Goal: Communication & Community: Ask a question

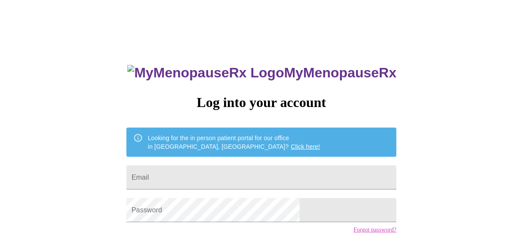
type input "heathershep1@gmail.com"
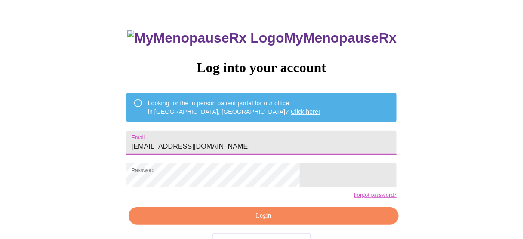
scroll to position [64, 0]
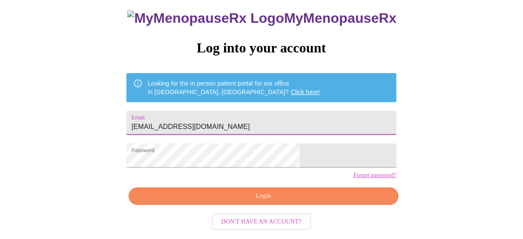
click at [295, 202] on span "Login" at bounding box center [263, 196] width 250 height 11
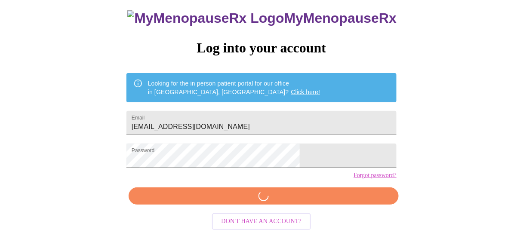
scroll to position [64, 0]
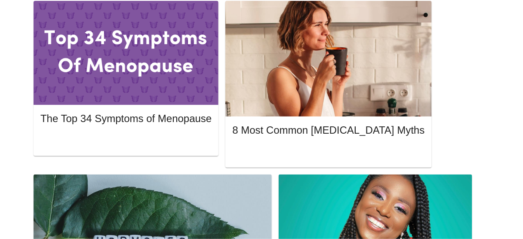
scroll to position [420, 0]
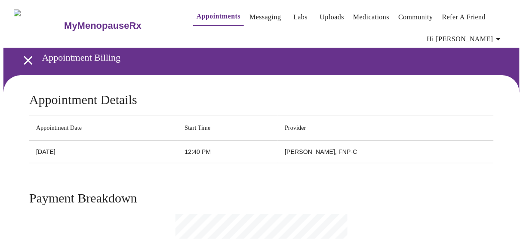
drag, startPoint x: 370, startPoint y: 149, endPoint x: 289, endPoint y: 152, distance: 80.5
click at [289, 152] on td "[PERSON_NAME], FNP-C" at bounding box center [386, 152] width 216 height 23
copy td "[PERSON_NAME], FNP-C"
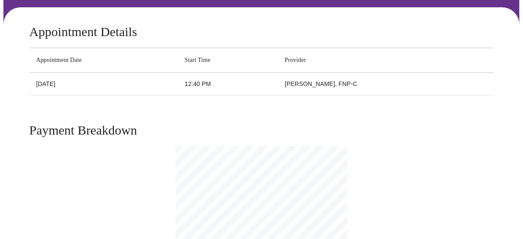
scroll to position [69, 0]
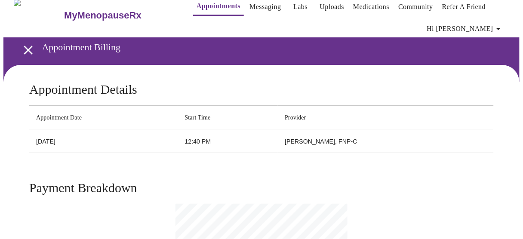
scroll to position [0, 0]
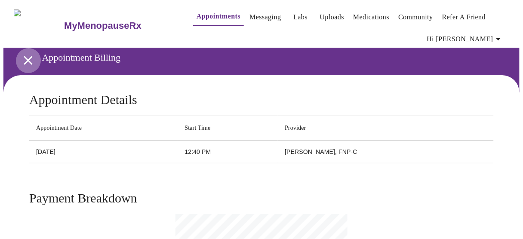
click at [25, 58] on icon "open drawer" at bounding box center [28, 60] width 9 height 9
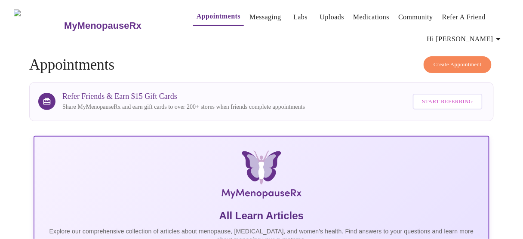
click at [200, 14] on link "Appointments" at bounding box center [219, 16] width 44 height 12
click at [255, 17] on link "Messaging" at bounding box center [264, 17] width 31 height 12
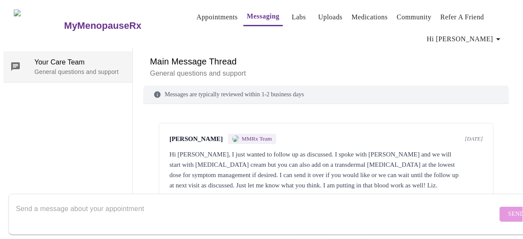
click at [59, 68] on p "General questions and support" at bounding box center [79, 72] width 91 height 9
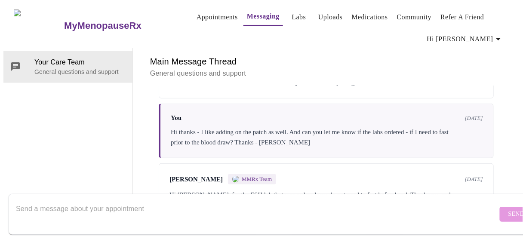
scroll to position [103, 0]
click at [94, 200] on textarea "Send a message about your appointment" at bounding box center [257, 214] width 482 height 28
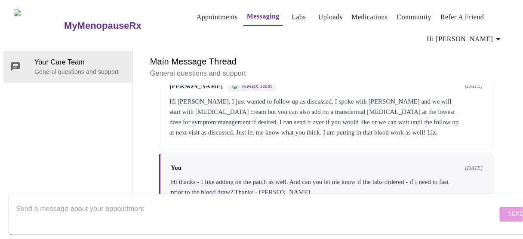
scroll to position [0, 0]
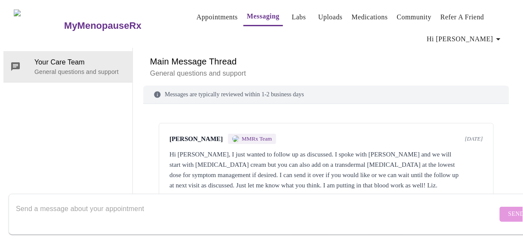
click at [202, 72] on p "General questions and support" at bounding box center [326, 73] width 352 height 10
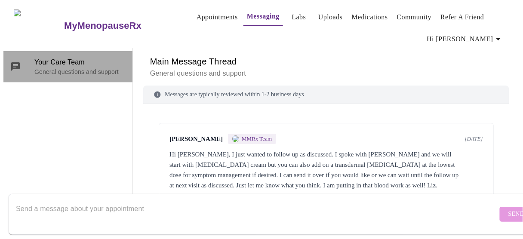
click at [65, 62] on span "Your Care Team" at bounding box center [79, 62] width 91 height 10
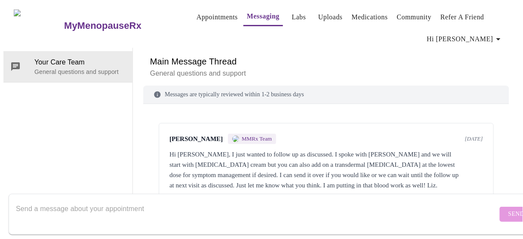
click at [501, 34] on icon "button" at bounding box center [498, 39] width 10 height 10
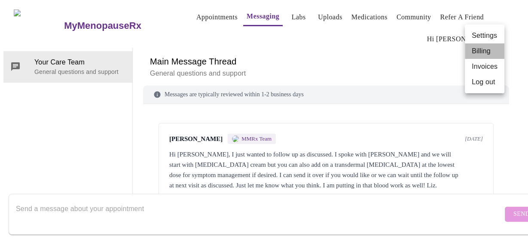
click at [486, 54] on li "Billing" at bounding box center [485, 50] width 40 height 15
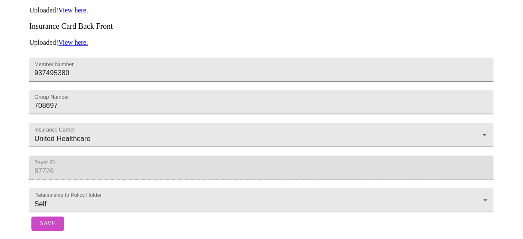
scroll to position [265, 0]
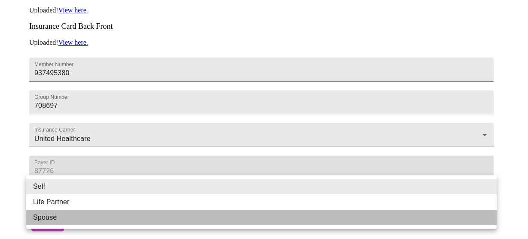
click at [125, 214] on li "Spouse" at bounding box center [261, 217] width 471 height 15
type input "Spouse"
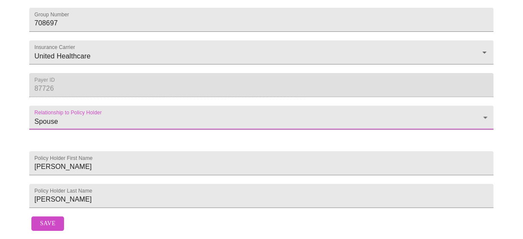
click at [43, 219] on span "Save" at bounding box center [47, 224] width 15 height 11
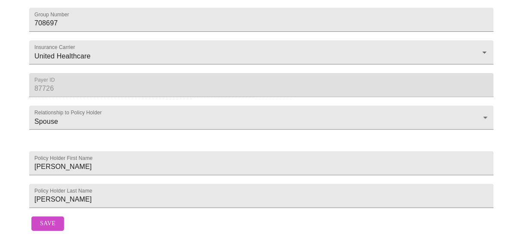
scroll to position [357, 0]
click at [37, 229] on div "Save" at bounding box center [261, 224] width 464 height 24
click at [44, 224] on span "Save" at bounding box center [47, 224] width 15 height 11
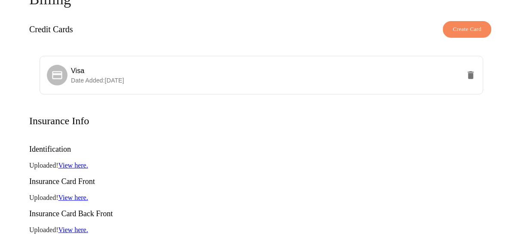
scroll to position [69, 0]
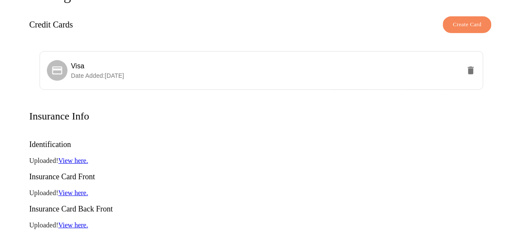
click at [78, 157] on link "View here." at bounding box center [73, 160] width 30 height 7
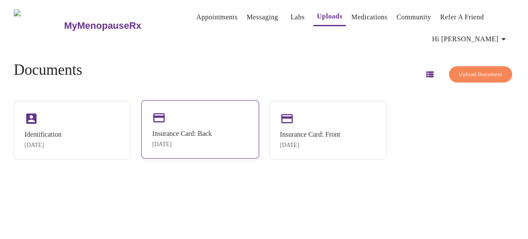
click at [214, 122] on div "Insurance Card: Back Mar 25, 2025" at bounding box center [199, 129] width 117 height 58
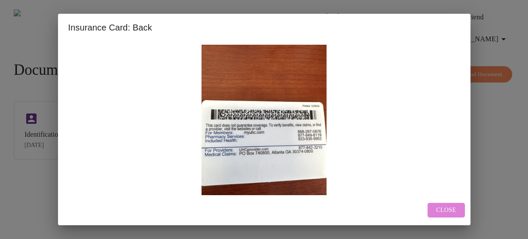
click at [445, 211] on span "Close" at bounding box center [446, 210] width 20 height 11
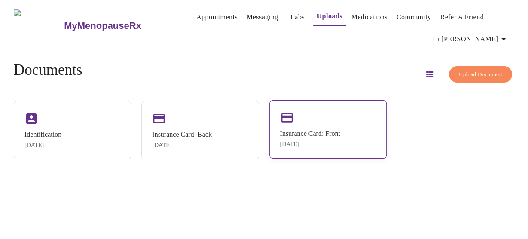
click at [347, 149] on div "Insurance Card: Front Mar 25, 2025" at bounding box center [328, 129] width 117 height 58
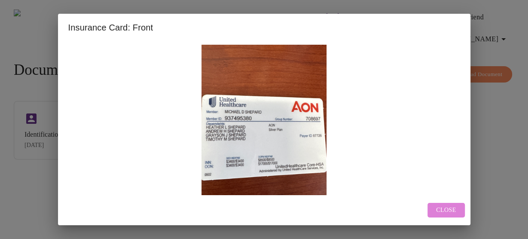
click at [443, 208] on span "Close" at bounding box center [446, 210] width 20 height 11
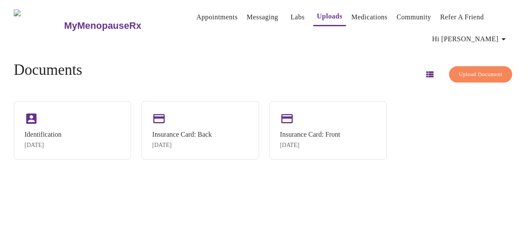
click at [480, 33] on span "Hi [PERSON_NAME]" at bounding box center [471, 39] width 77 height 12
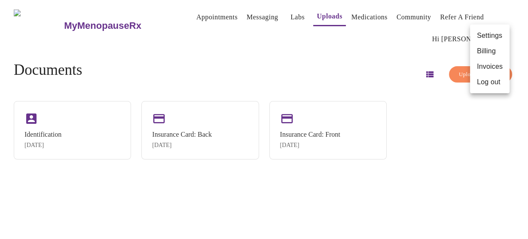
click at [484, 52] on li "Billing" at bounding box center [490, 50] width 40 height 15
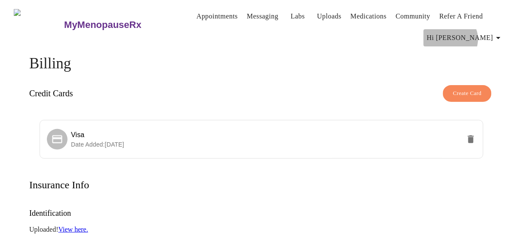
click at [485, 36] on span "Hi [PERSON_NAME]" at bounding box center [465, 38] width 77 height 12
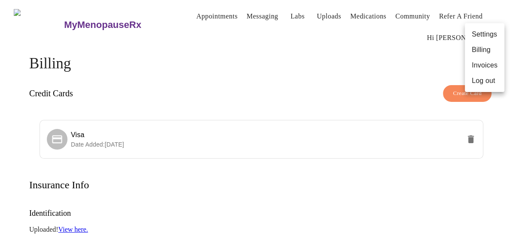
click at [486, 68] on li "Invoices" at bounding box center [485, 65] width 40 height 15
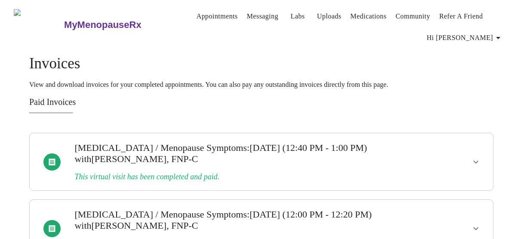
click at [197, 10] on link "Appointments" at bounding box center [217, 16] width 41 height 12
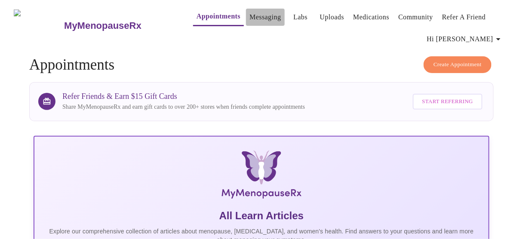
click at [249, 12] on link "Messaging" at bounding box center [264, 17] width 31 height 12
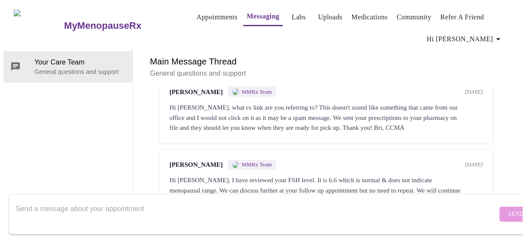
click at [487, 39] on span "Hi [PERSON_NAME]" at bounding box center [465, 39] width 77 height 12
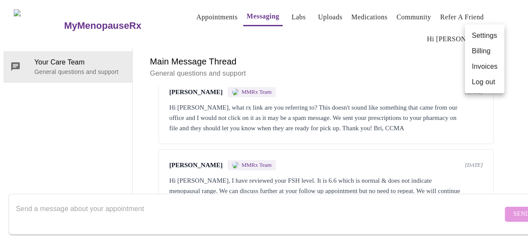
click at [483, 52] on li "Billing" at bounding box center [485, 50] width 40 height 15
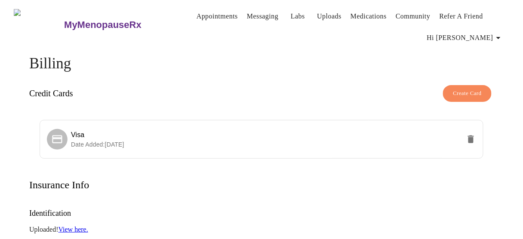
click at [490, 32] on span "Hi [PERSON_NAME]" at bounding box center [465, 38] width 77 height 12
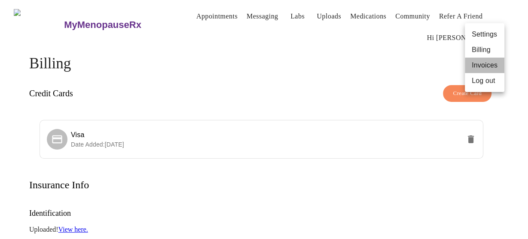
click at [485, 64] on li "Invoices" at bounding box center [485, 65] width 40 height 15
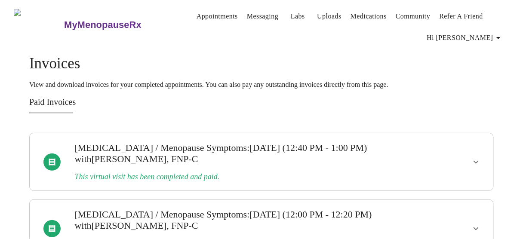
click at [479, 146] on div at bounding box center [452, 162] width 76 height 50
click at [479, 160] on icon "show more" at bounding box center [475, 161] width 5 height 3
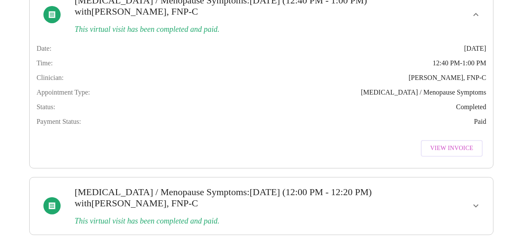
scroll to position [164, 0]
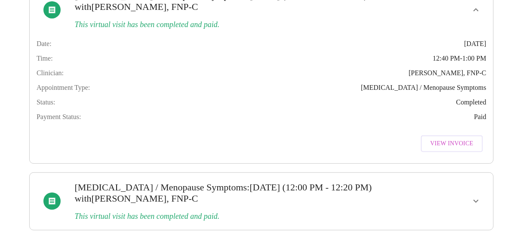
click at [447, 140] on span "View Invoice" at bounding box center [451, 143] width 43 height 11
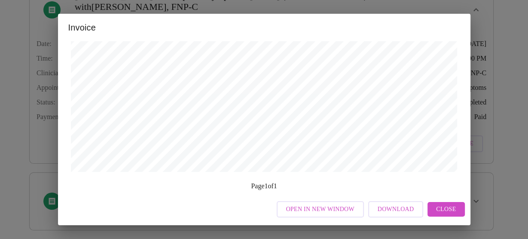
scroll to position [422, 0]
click at [438, 205] on span "Close" at bounding box center [446, 209] width 20 height 11
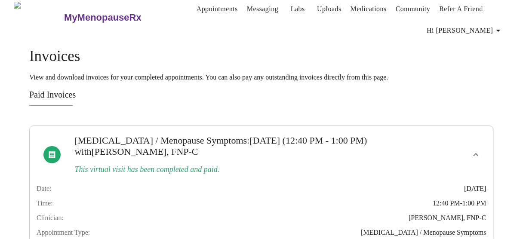
scroll to position [0, 0]
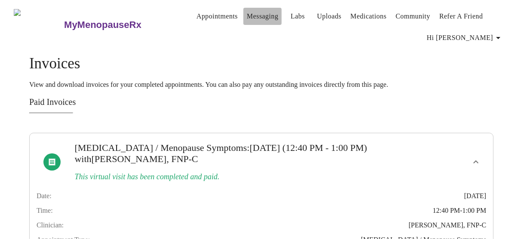
click at [253, 12] on link "Messaging" at bounding box center [262, 16] width 31 height 12
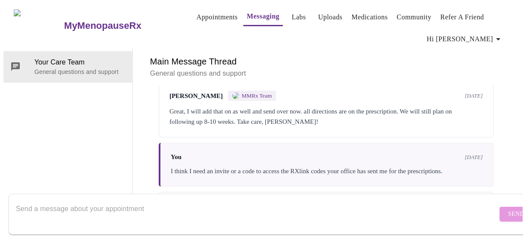
scroll to position [318, 0]
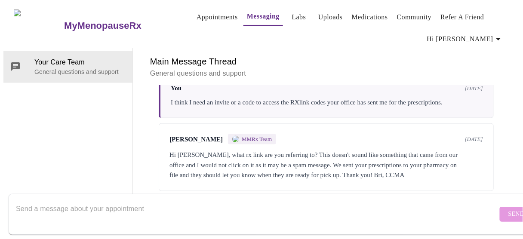
click at [250, 136] on span "MMRx Team" at bounding box center [257, 139] width 30 height 7
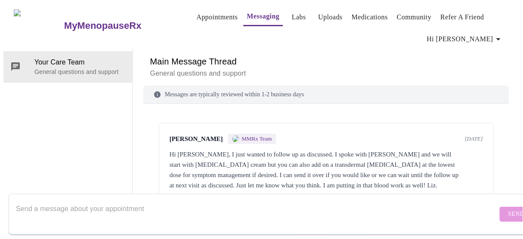
scroll to position [0, 0]
click at [48, 207] on textarea "Send a message about your appointment" at bounding box center [257, 214] width 482 height 28
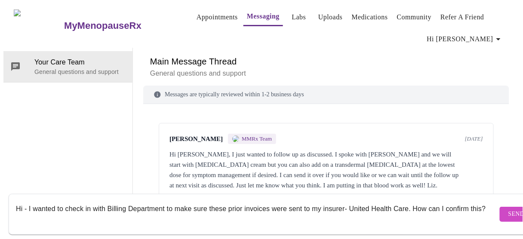
type textarea "Hi - I wanted to check in with Billing Department to make sure these prior invo…"
click at [508, 210] on span "Send" at bounding box center [516, 214] width 16 height 11
